Goal: Check status: Check status

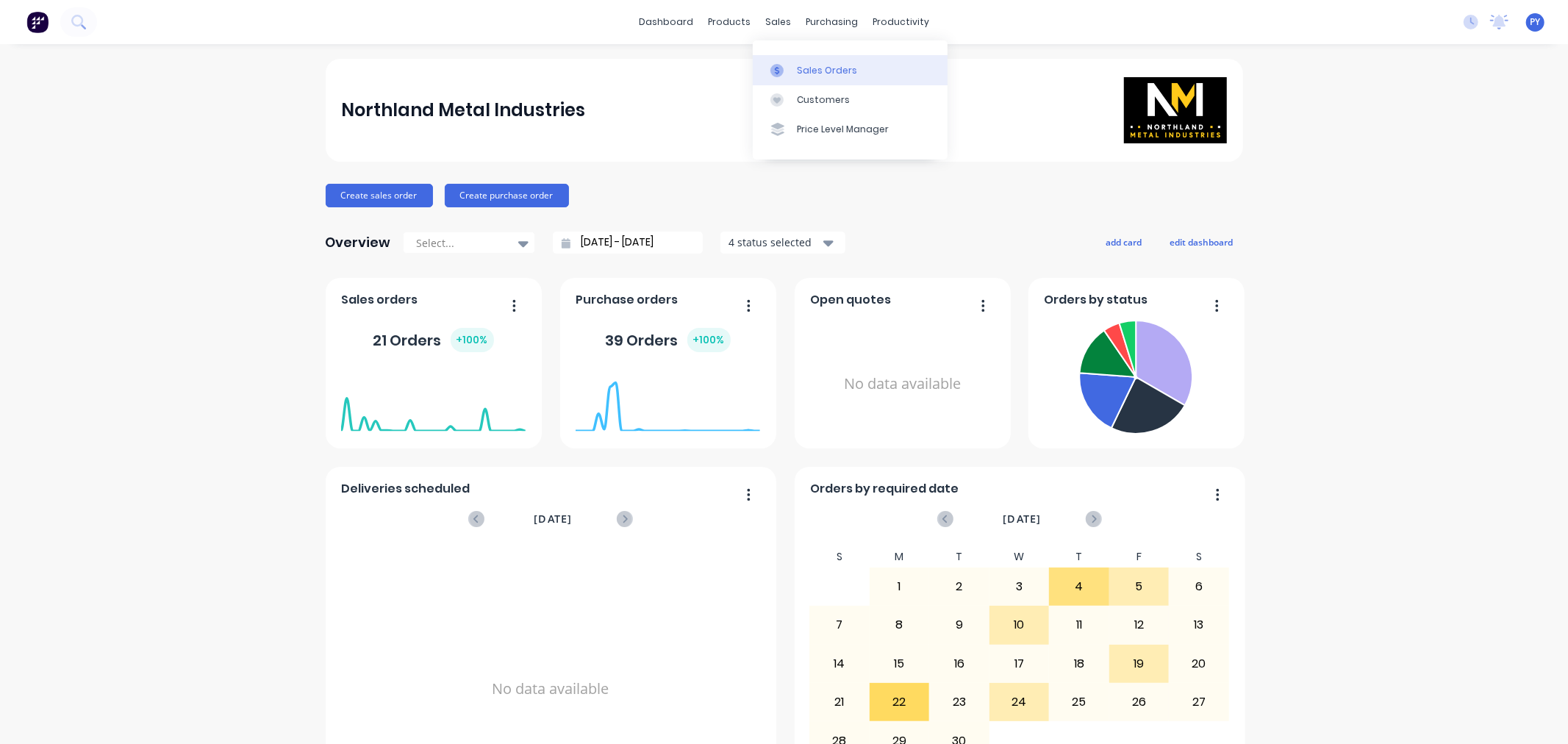
click at [807, 68] on div "Sales Orders" at bounding box center [827, 70] width 60 height 13
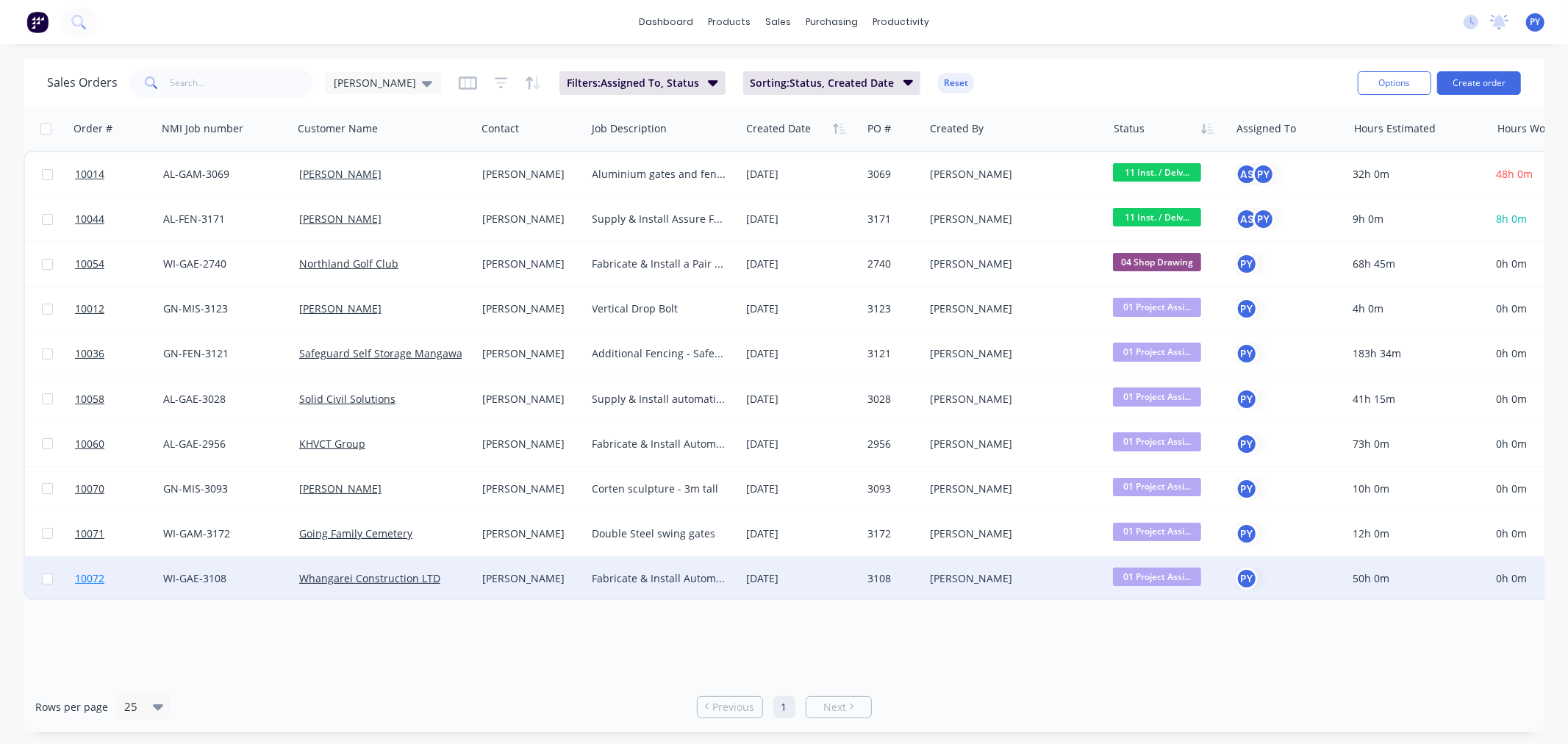
click at [86, 581] on span "10072" at bounding box center [90, 578] width 30 height 15
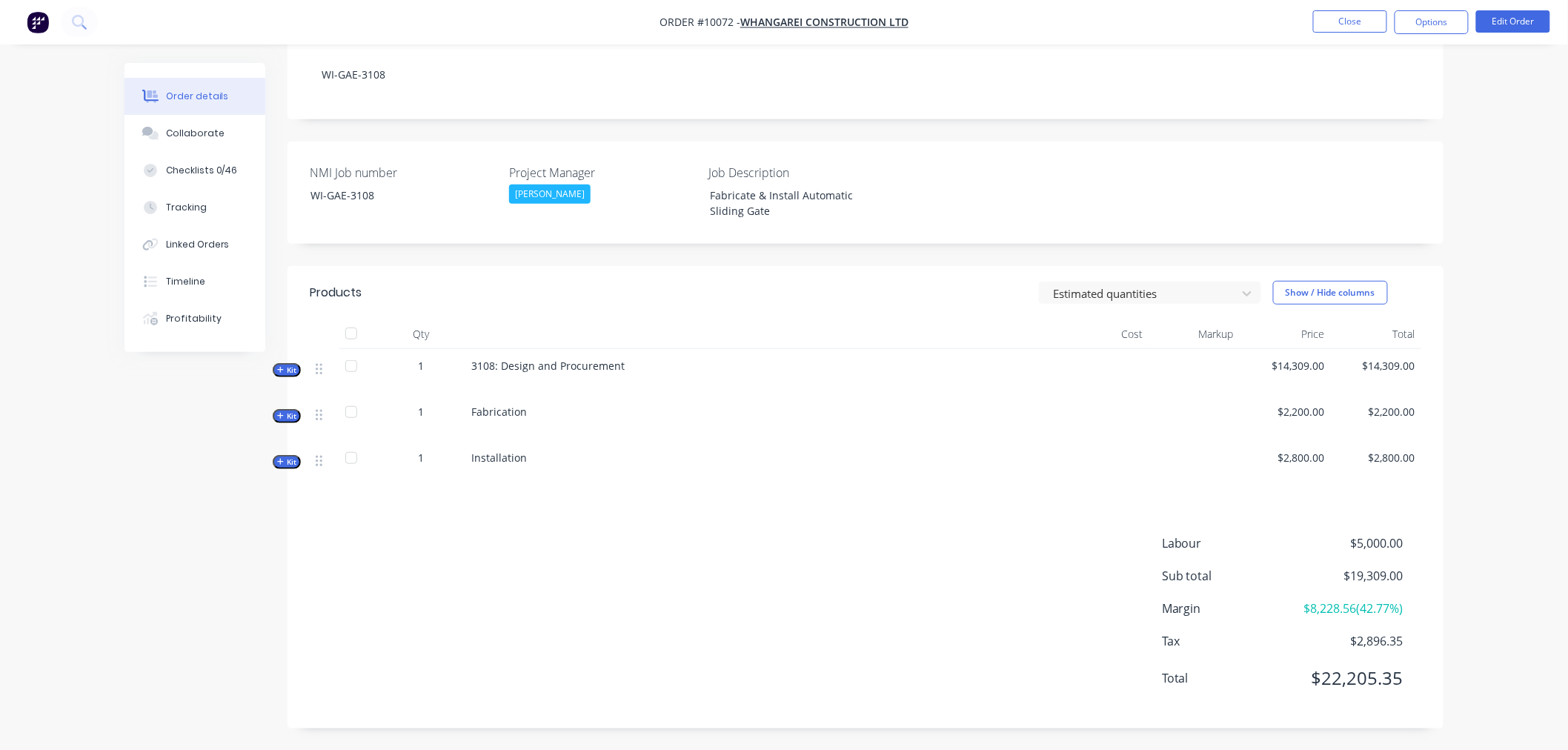
scroll to position [278, 0]
click at [201, 136] on div "Collaborate" at bounding box center [196, 133] width 58 height 13
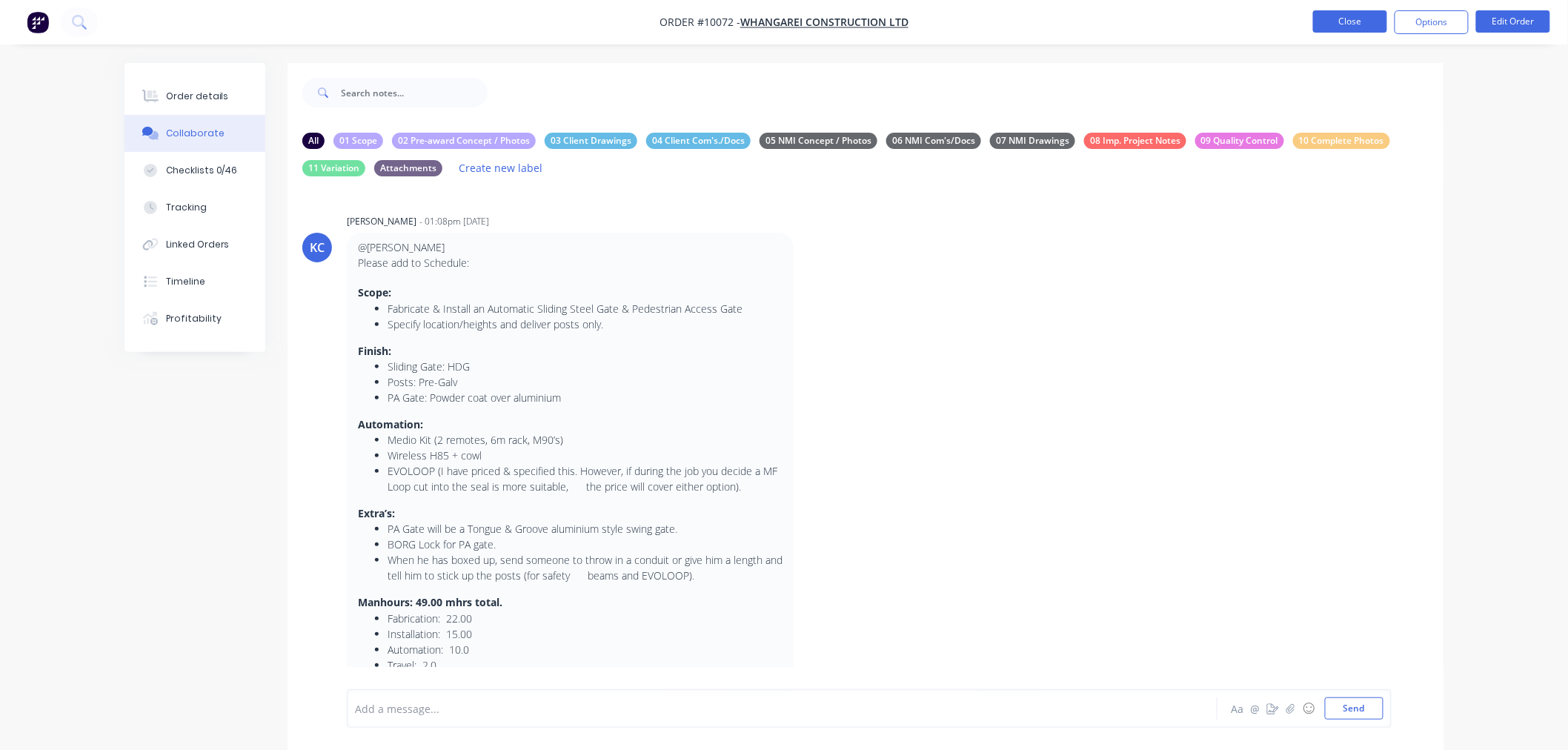
click at [1353, 24] on button "Close" at bounding box center [1350, 21] width 74 height 22
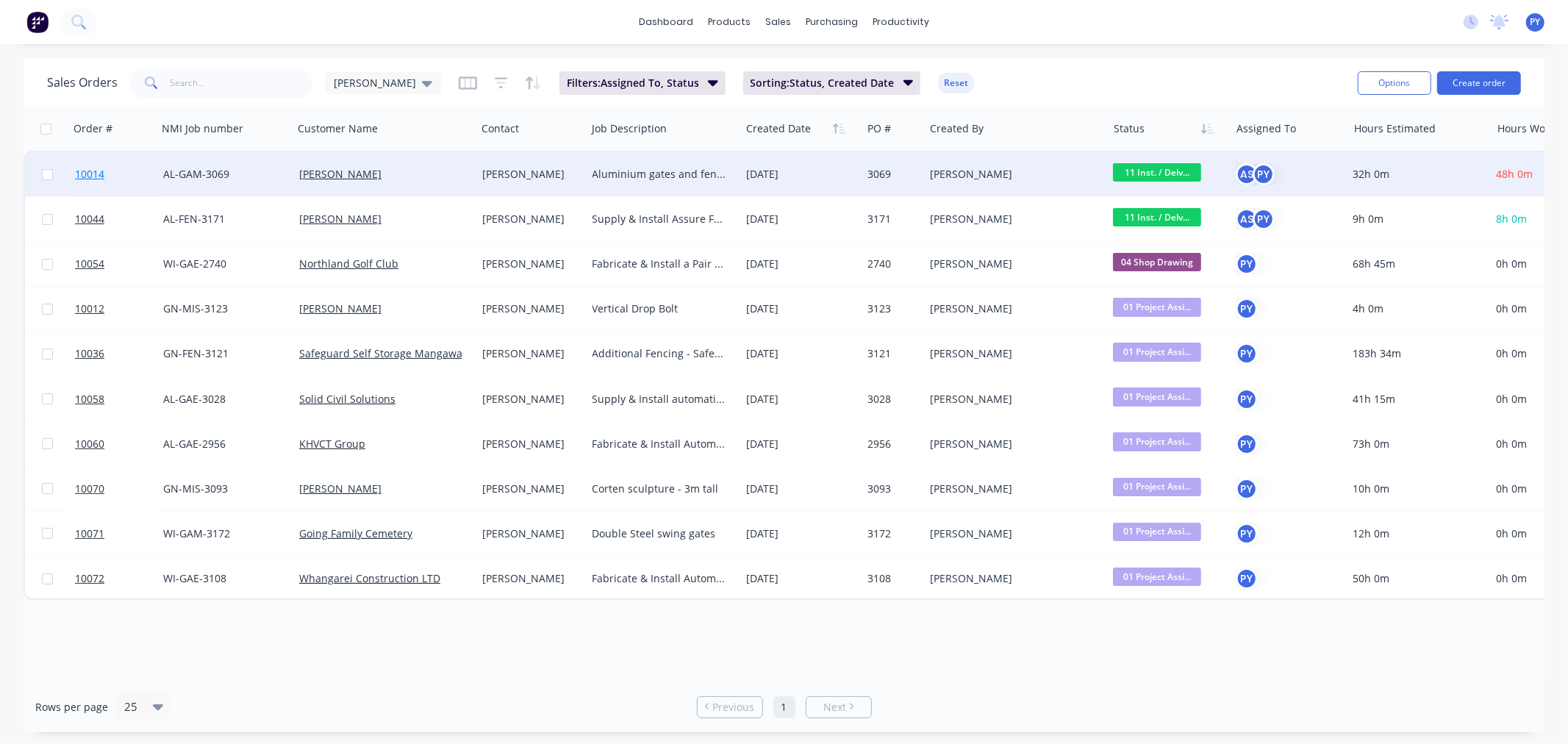
click at [84, 174] on span "10014" at bounding box center [90, 174] width 30 height 15
